Goal: Transaction & Acquisition: Purchase product/service

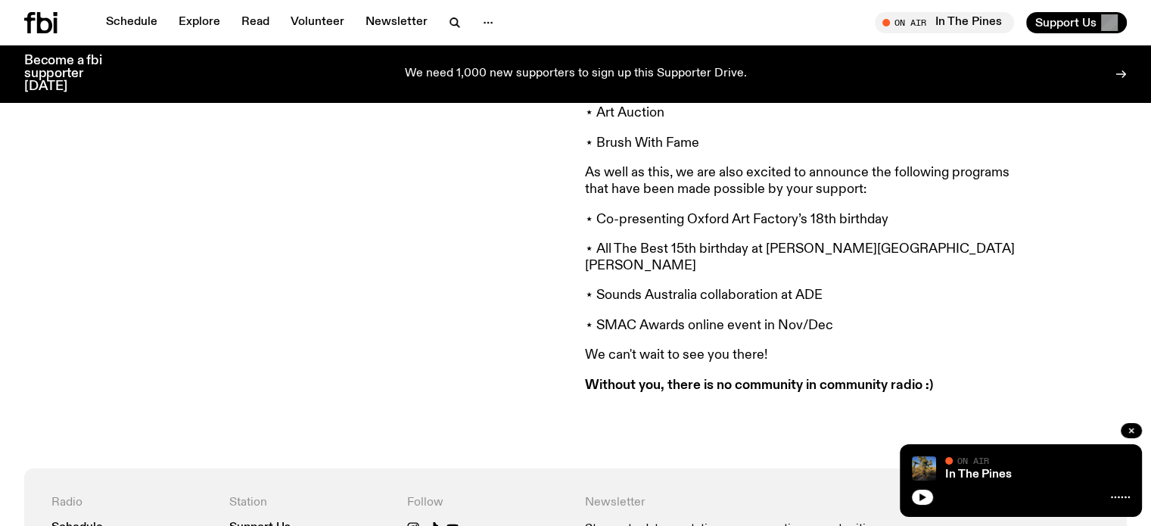
scroll to position [949, 0]
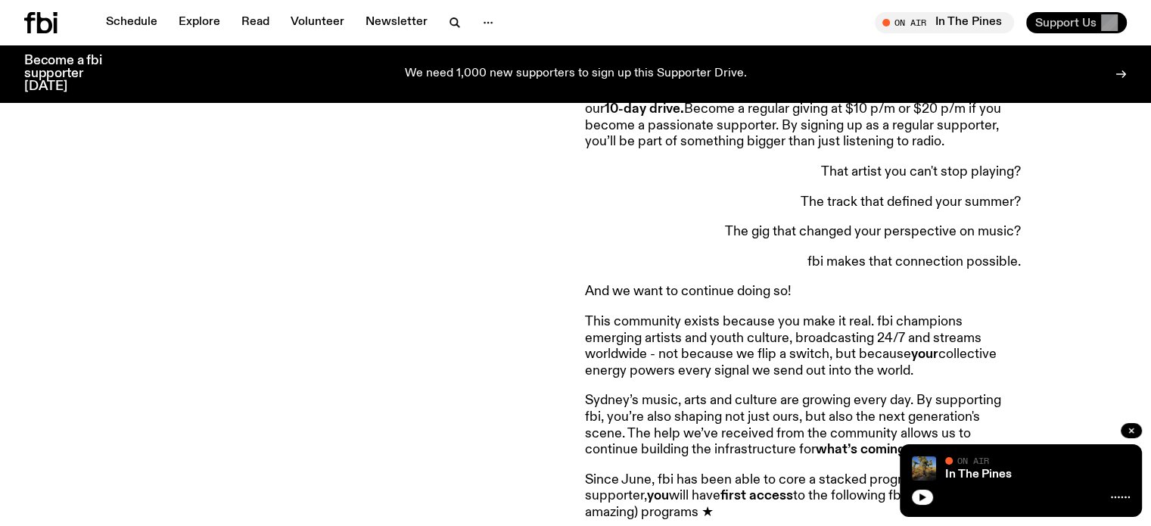
click at [1057, 26] on span "Support Us" at bounding box center [1065, 23] width 61 height 14
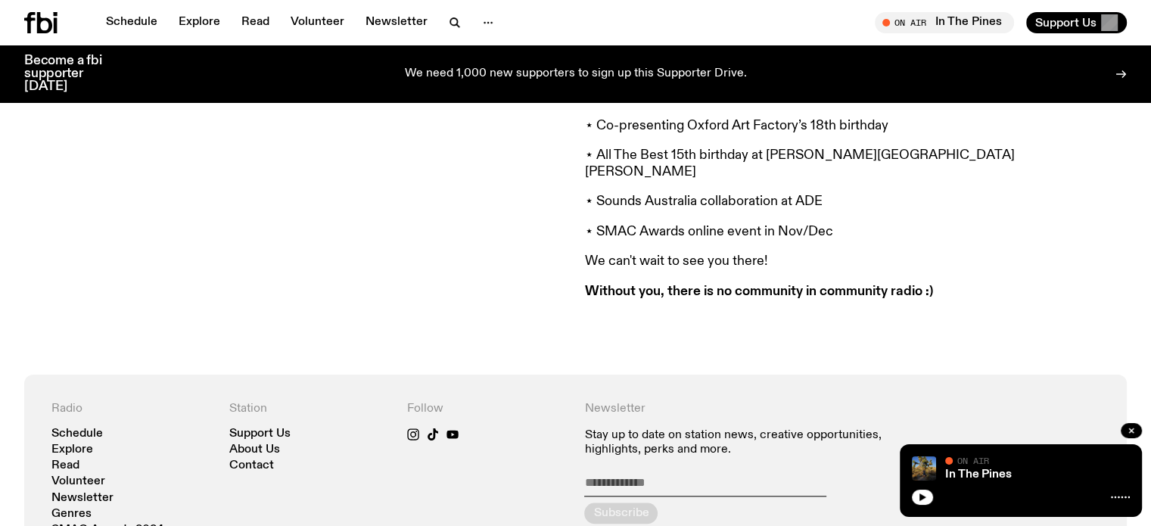
scroll to position [1795, 0]
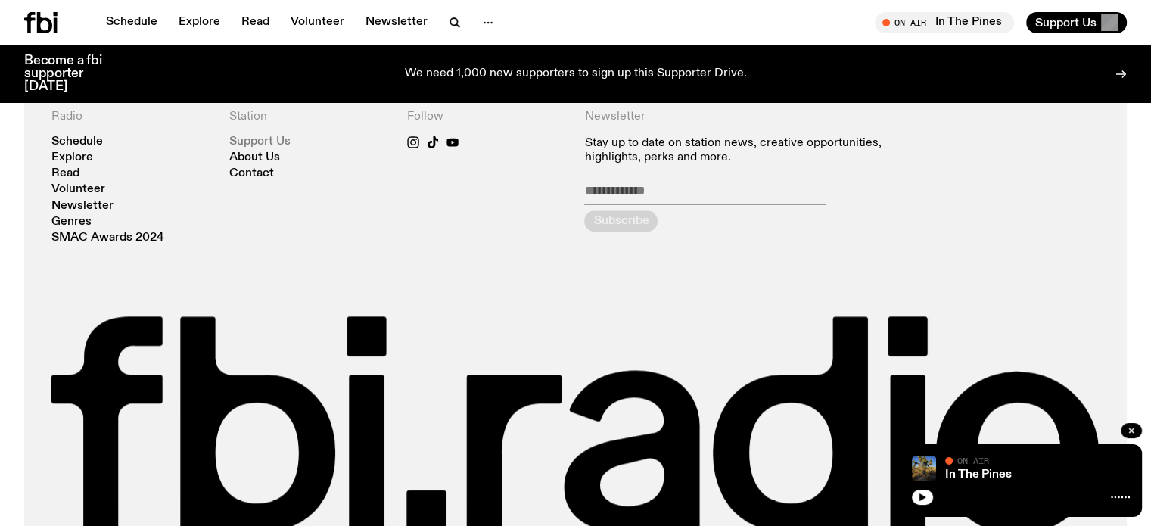
click at [258, 136] on link "Support Us" at bounding box center [259, 141] width 61 height 11
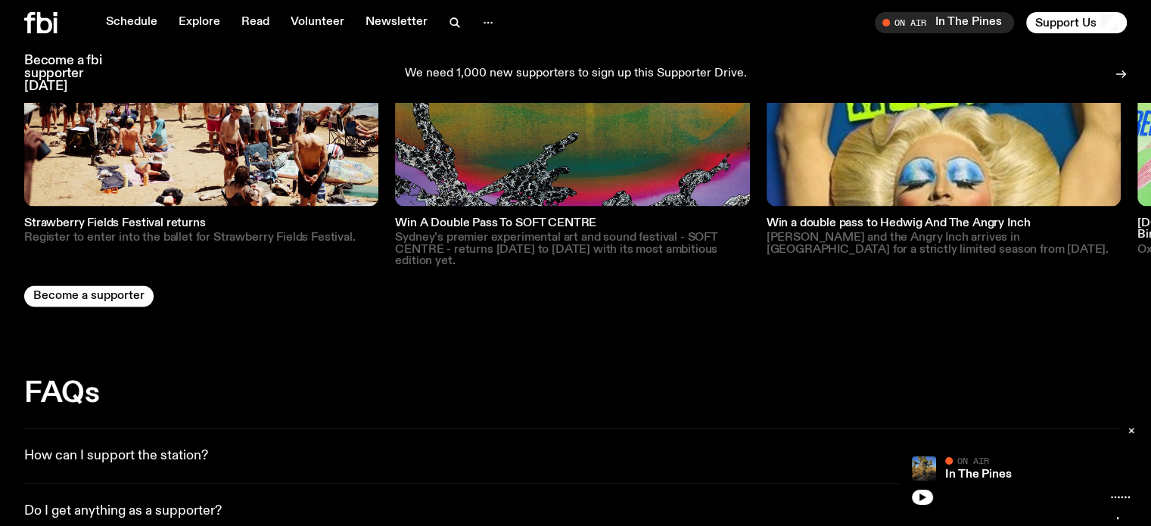
scroll to position [2336, 0]
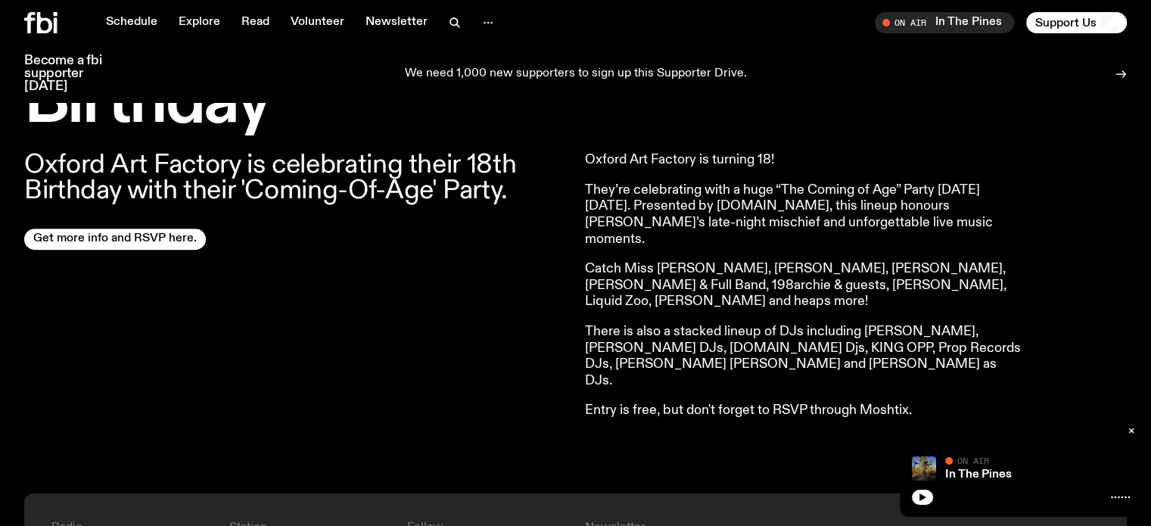
scroll to position [518, 0]
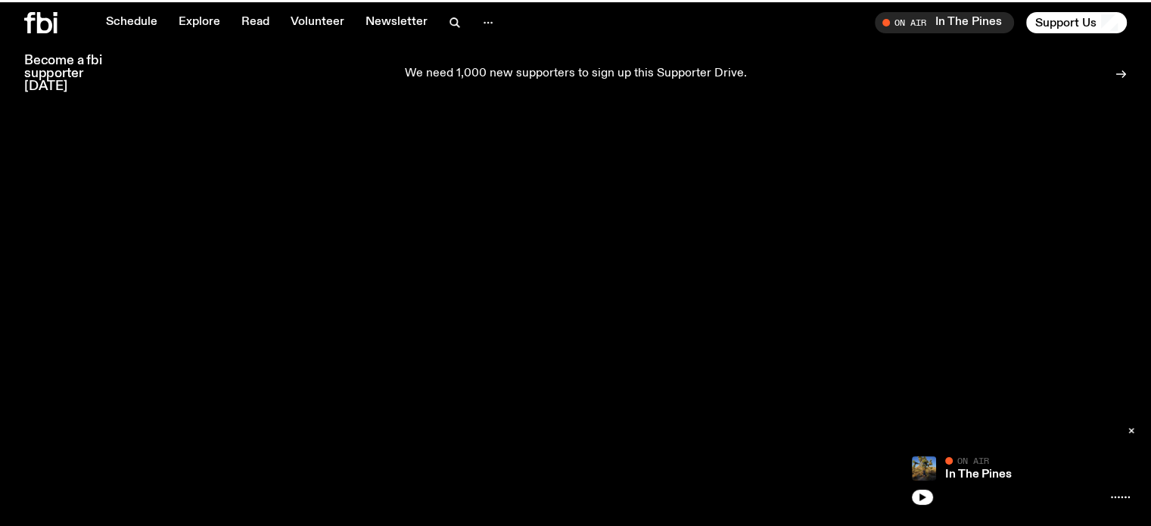
scroll to position [2336, 0]
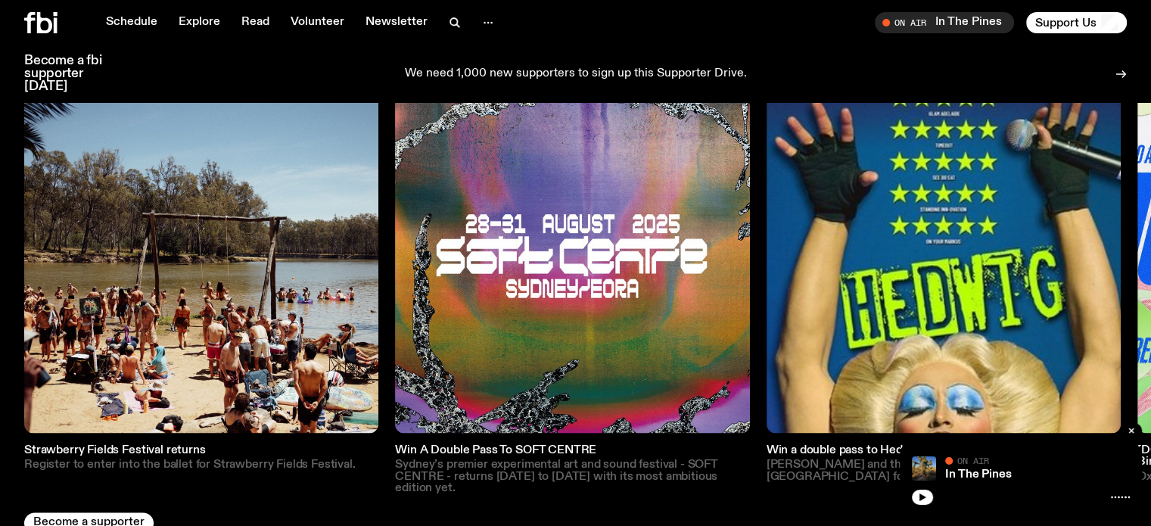
drag, startPoint x: 1133, startPoint y: 257, endPoint x: 845, endPoint y: 257, distance: 288.4
click at [745, 257] on div "Listener Benefits Tickets, merch, exclusive goodies and so much more. Thanks fo…" at bounding box center [575, 260] width 1151 height 548
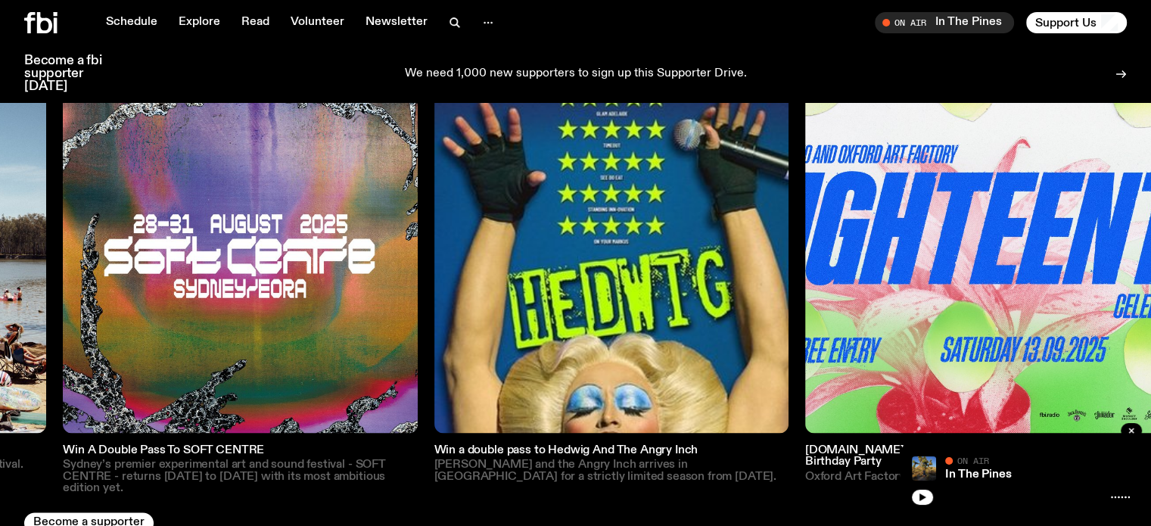
drag, startPoint x: 681, startPoint y: 257, endPoint x: 446, endPoint y: 260, distance: 235.4
click at [446, 260] on img at bounding box center [611, 256] width 354 height 354
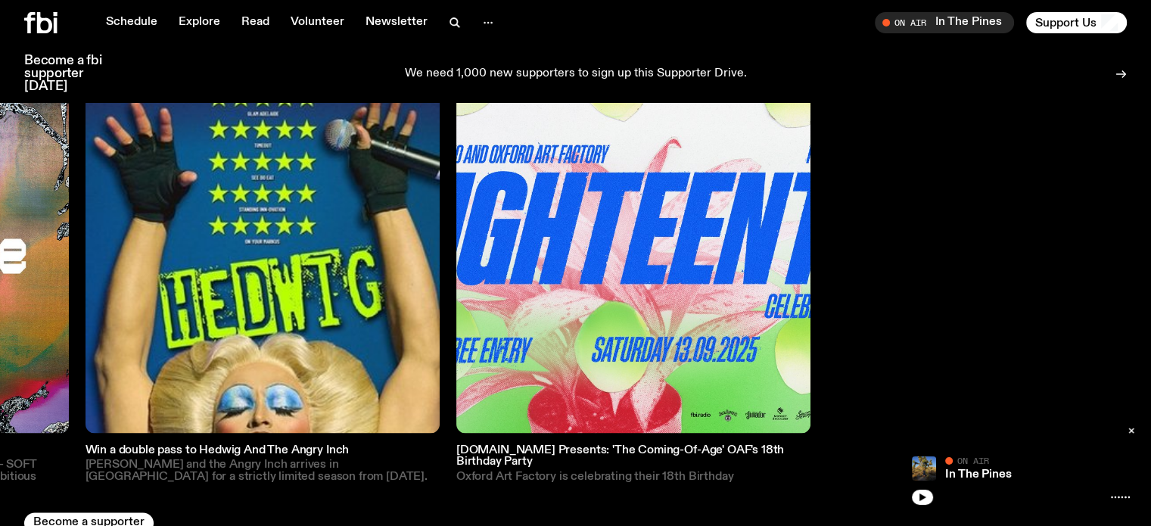
drag, startPoint x: 841, startPoint y: 272, endPoint x: 91, endPoint y: 285, distance: 750.2
click at [91, 284] on div "Strawberry Fields Festival returns Register to enter into the ballet for Strawb…" at bounding box center [575, 287] width 1103 height 416
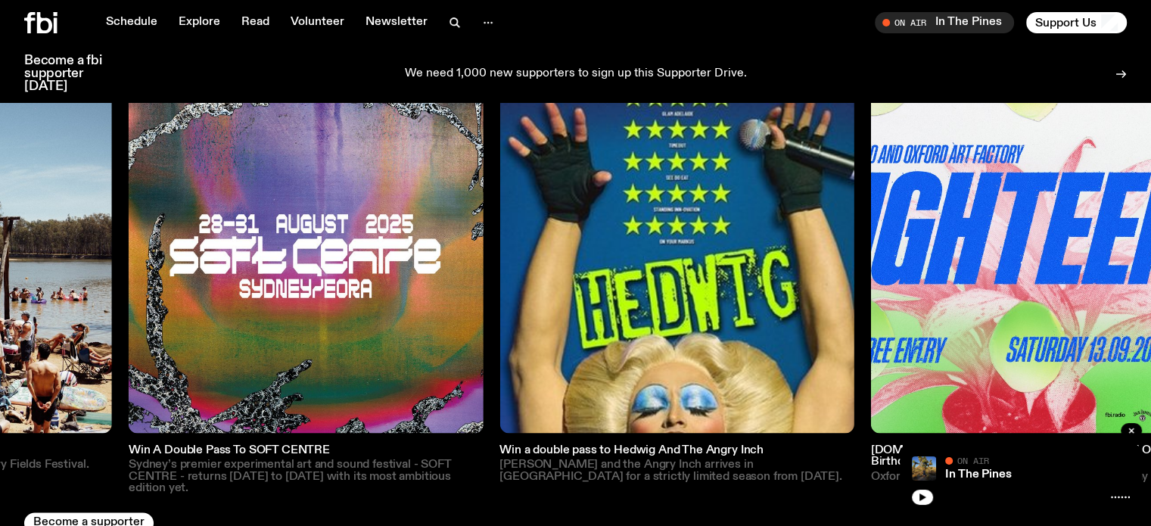
drag, startPoint x: 232, startPoint y: 285, endPoint x: 711, endPoint y: 147, distance: 497.8
click at [321, 293] on img at bounding box center [306, 256] width 354 height 354
